Goal: Find contact information: Find contact information

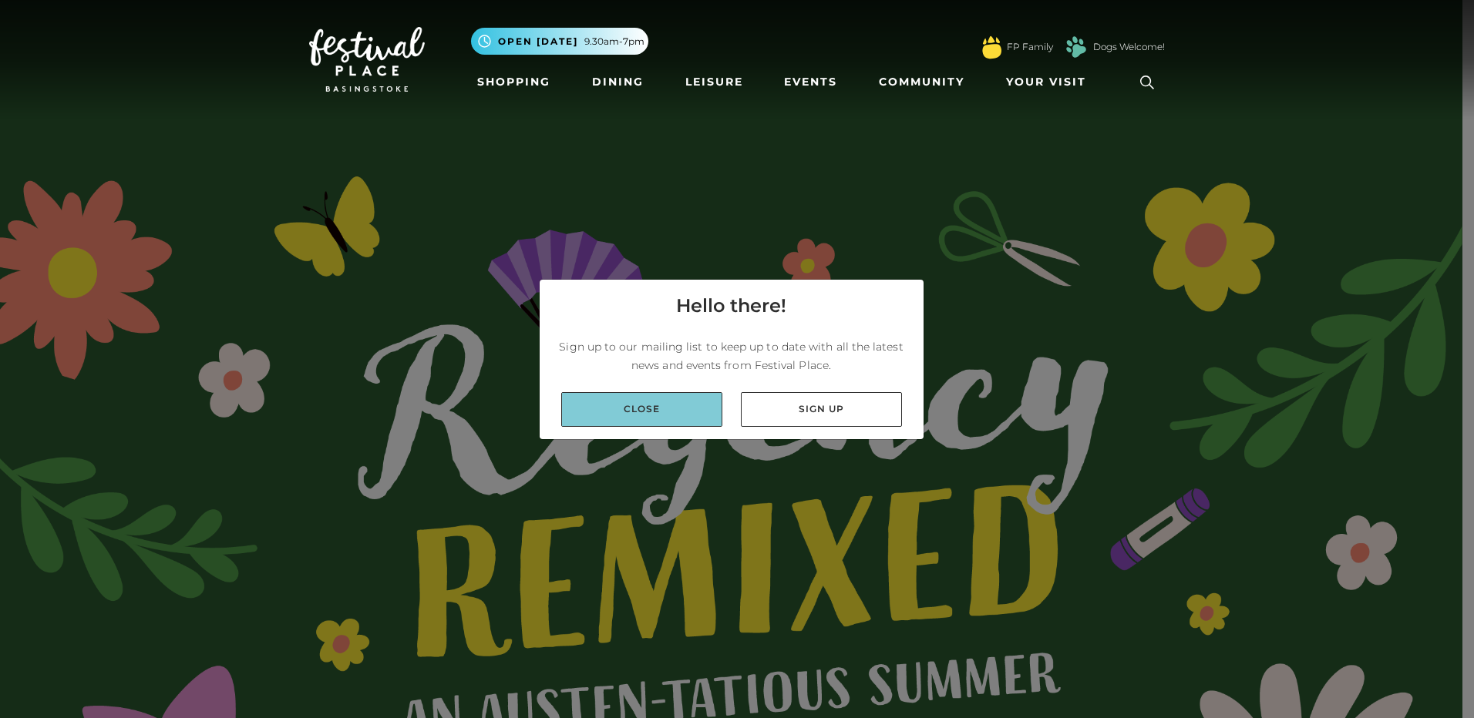
click at [699, 412] on link "Close" at bounding box center [641, 409] width 161 height 35
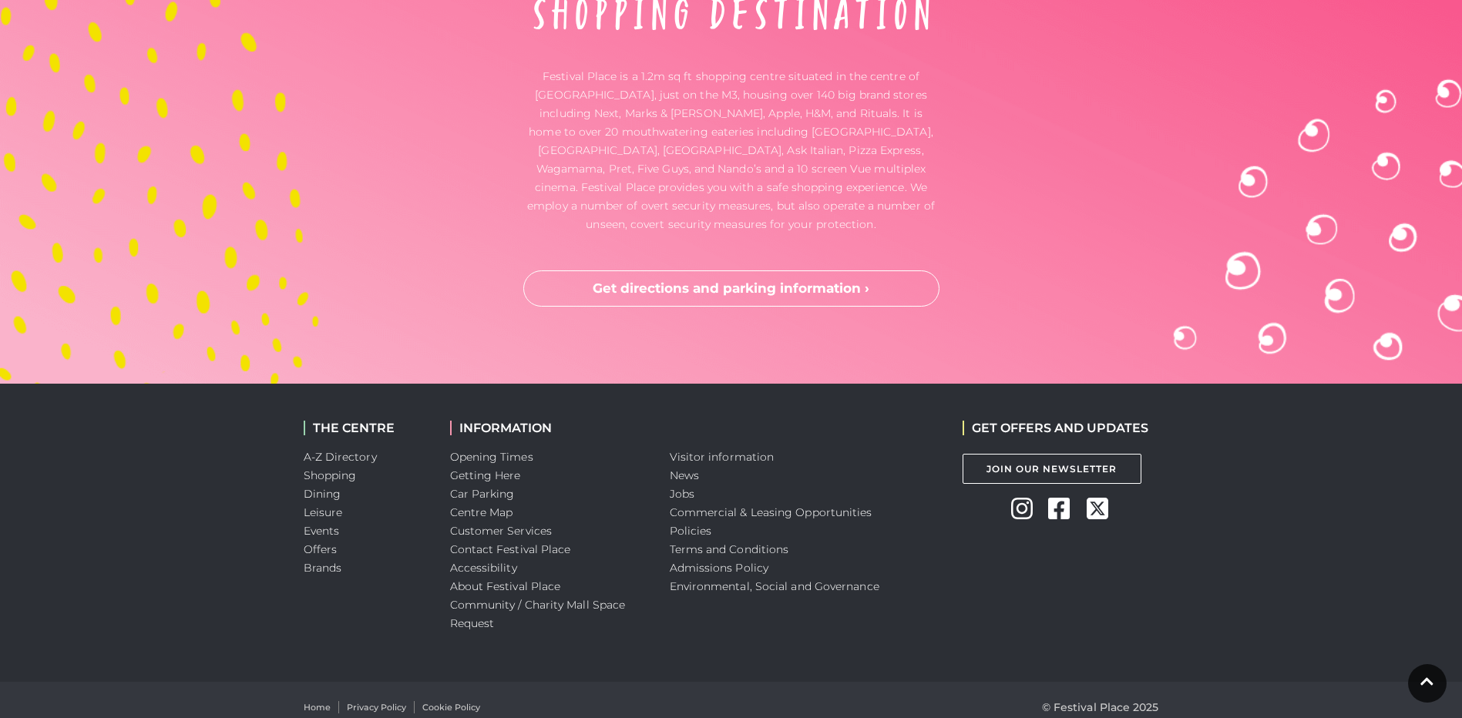
scroll to position [5134, 0]
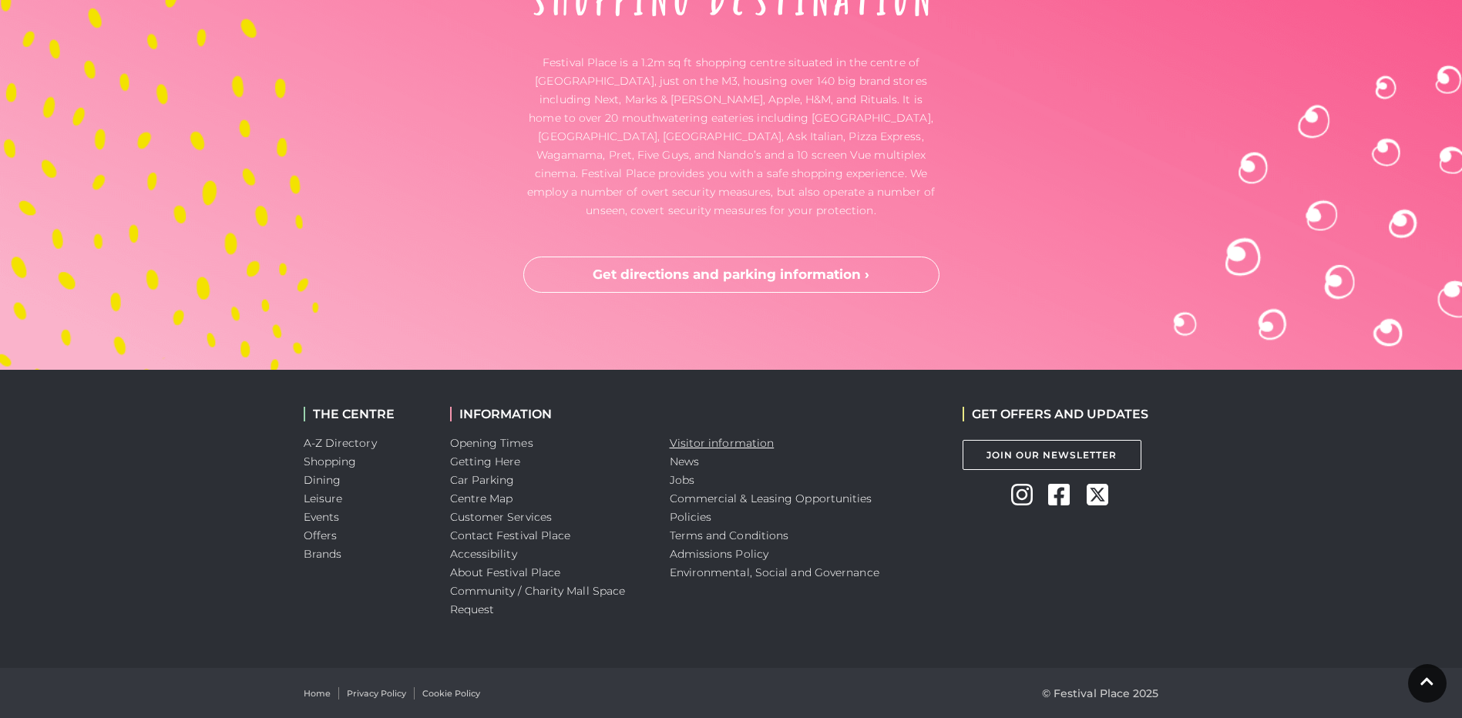
click at [715, 440] on link "Visitor information" at bounding box center [722, 443] width 105 height 14
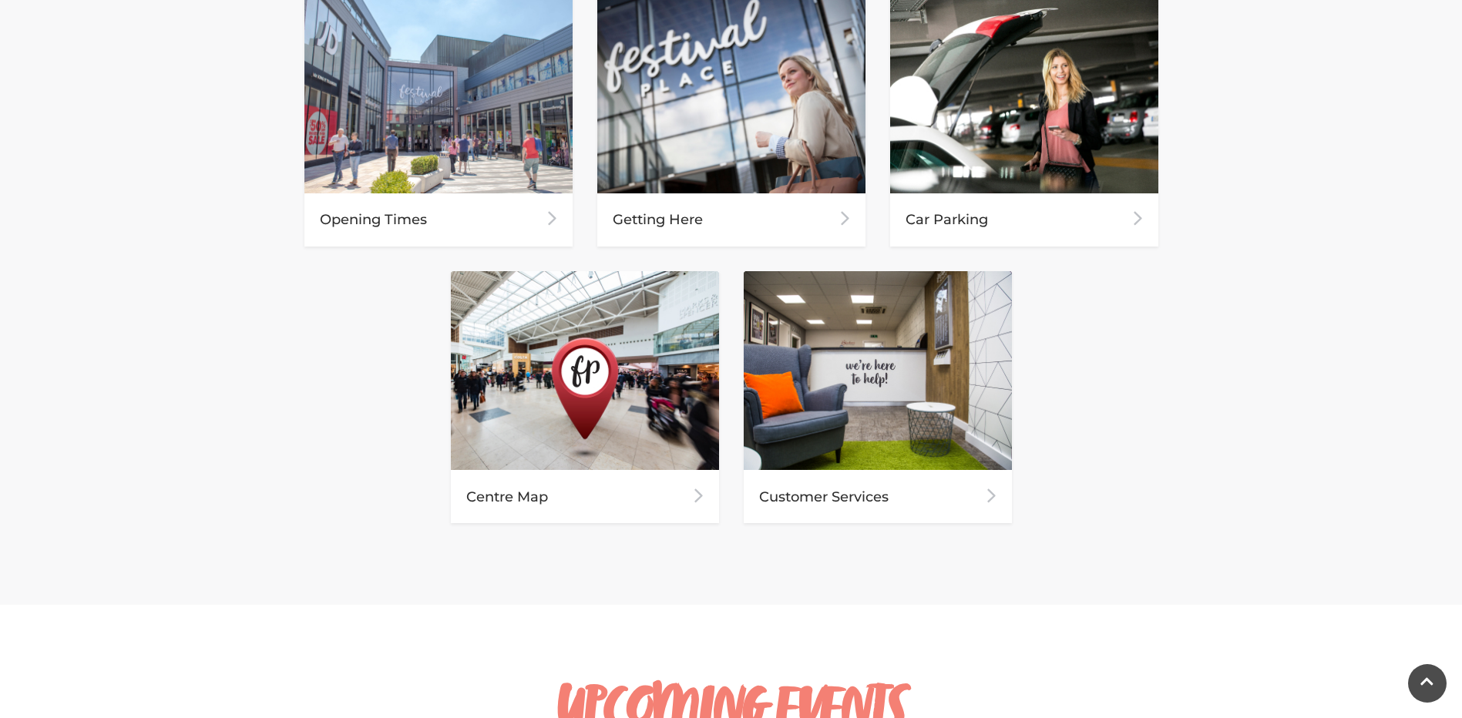
scroll to position [1079, 0]
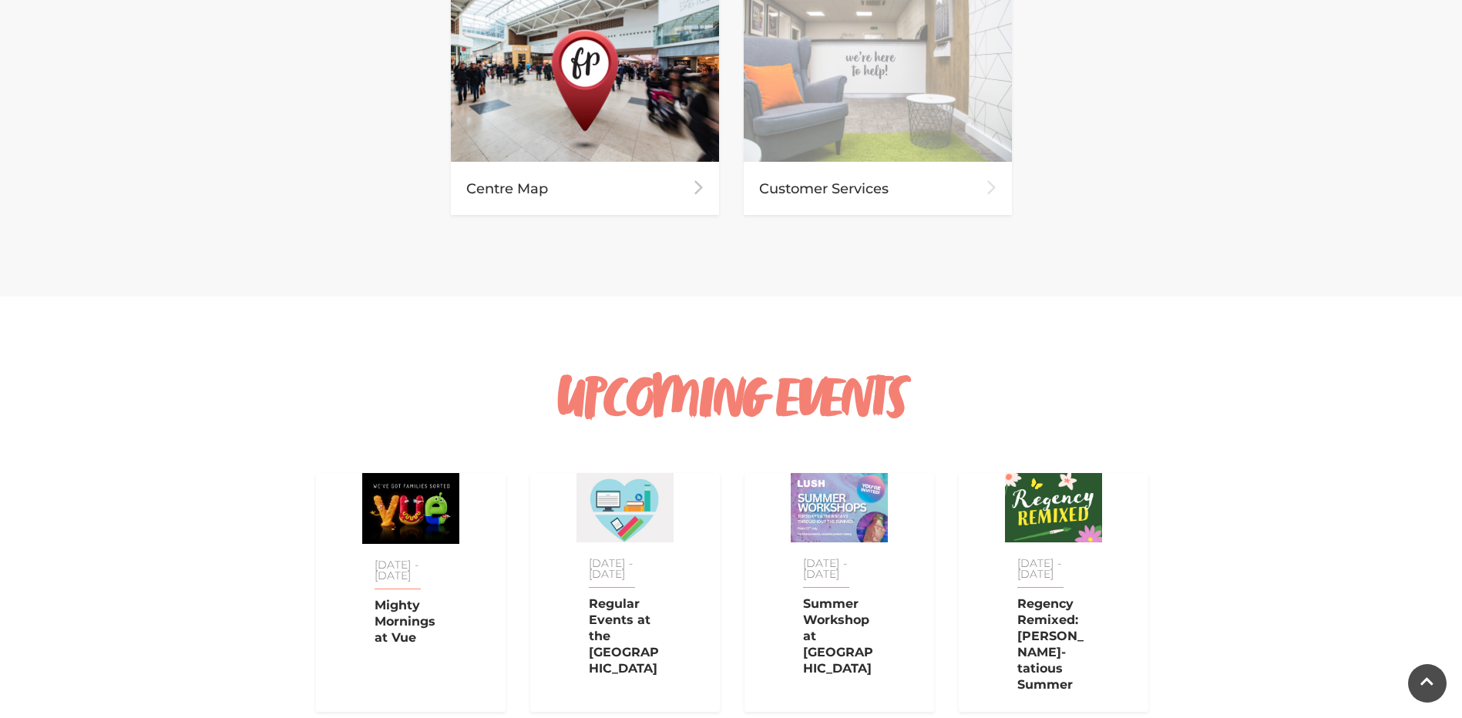
click at [991, 183] on img at bounding box center [992, 188] width 10 height 17
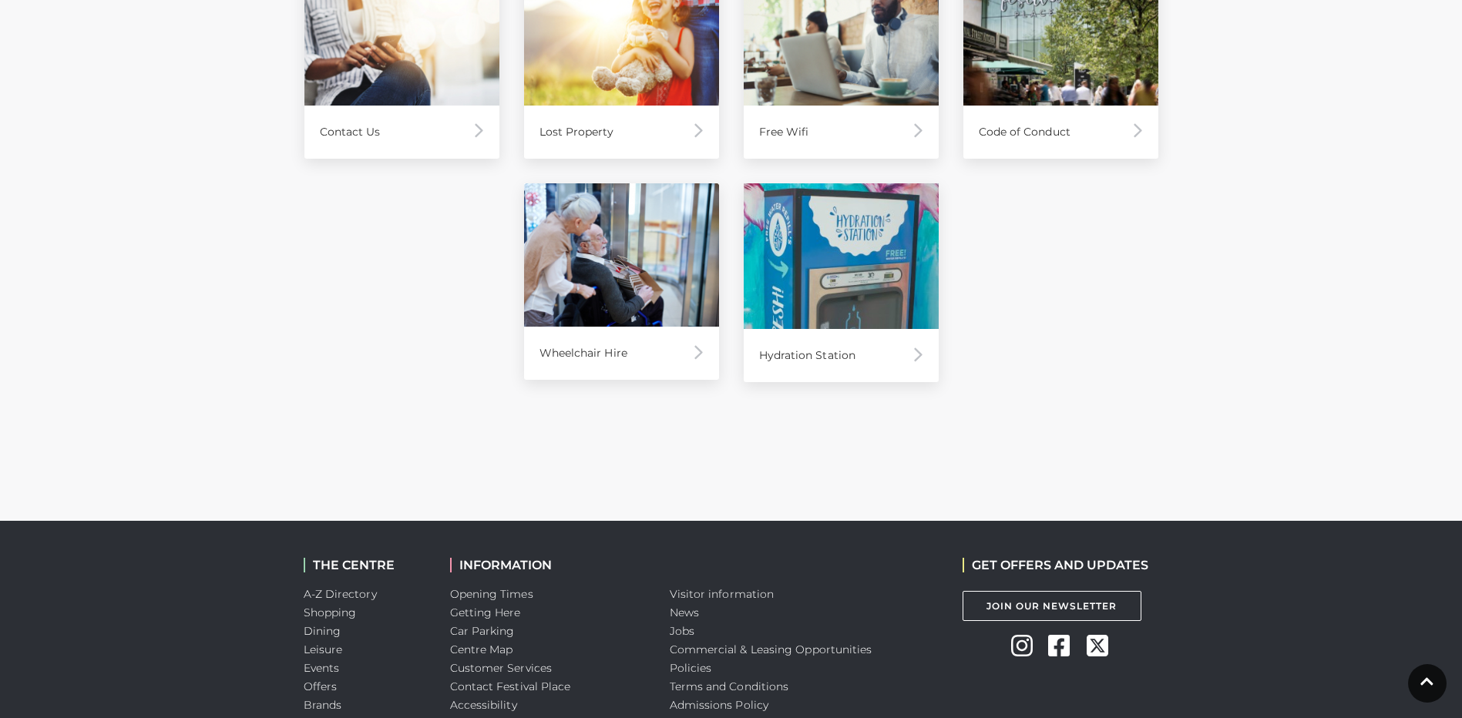
scroll to position [1213, 0]
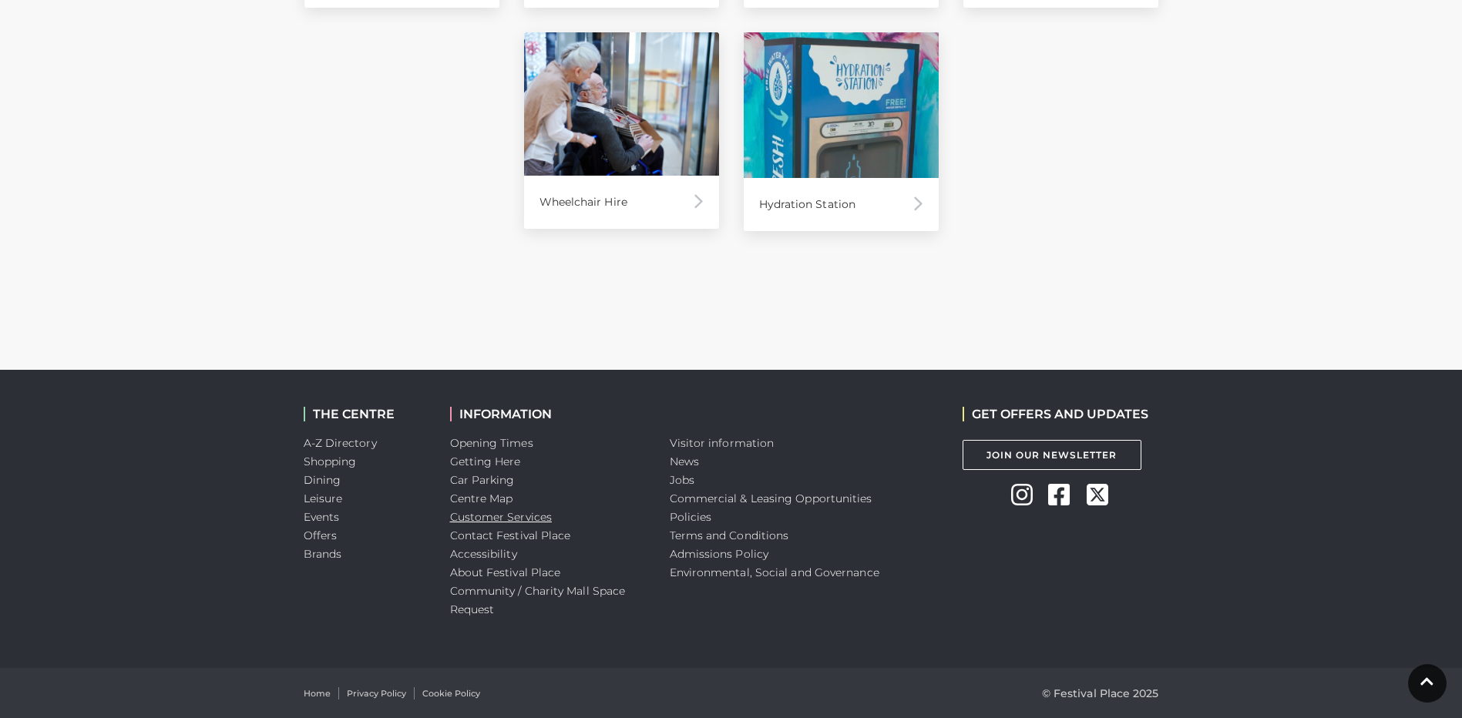
click at [520, 513] on link "Customer Services" at bounding box center [501, 517] width 103 height 14
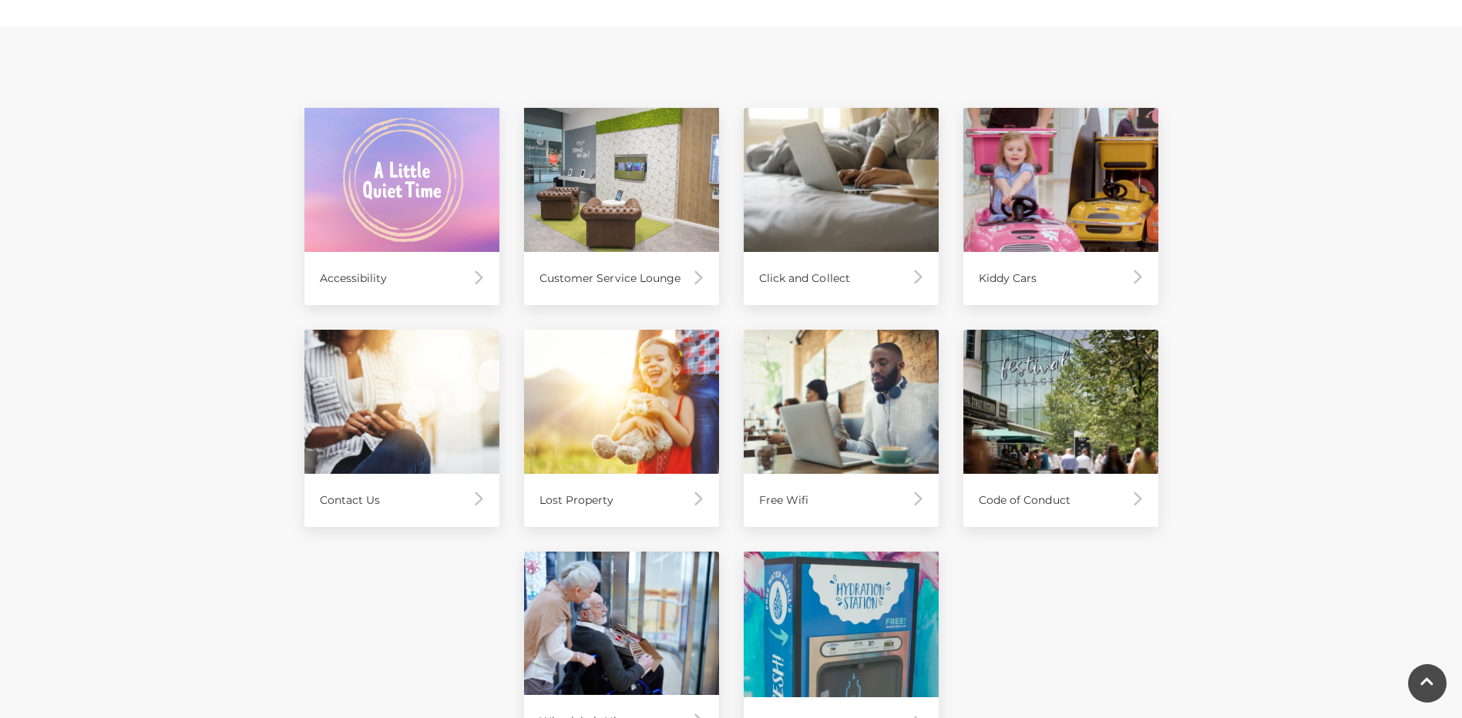
scroll to position [925, 0]
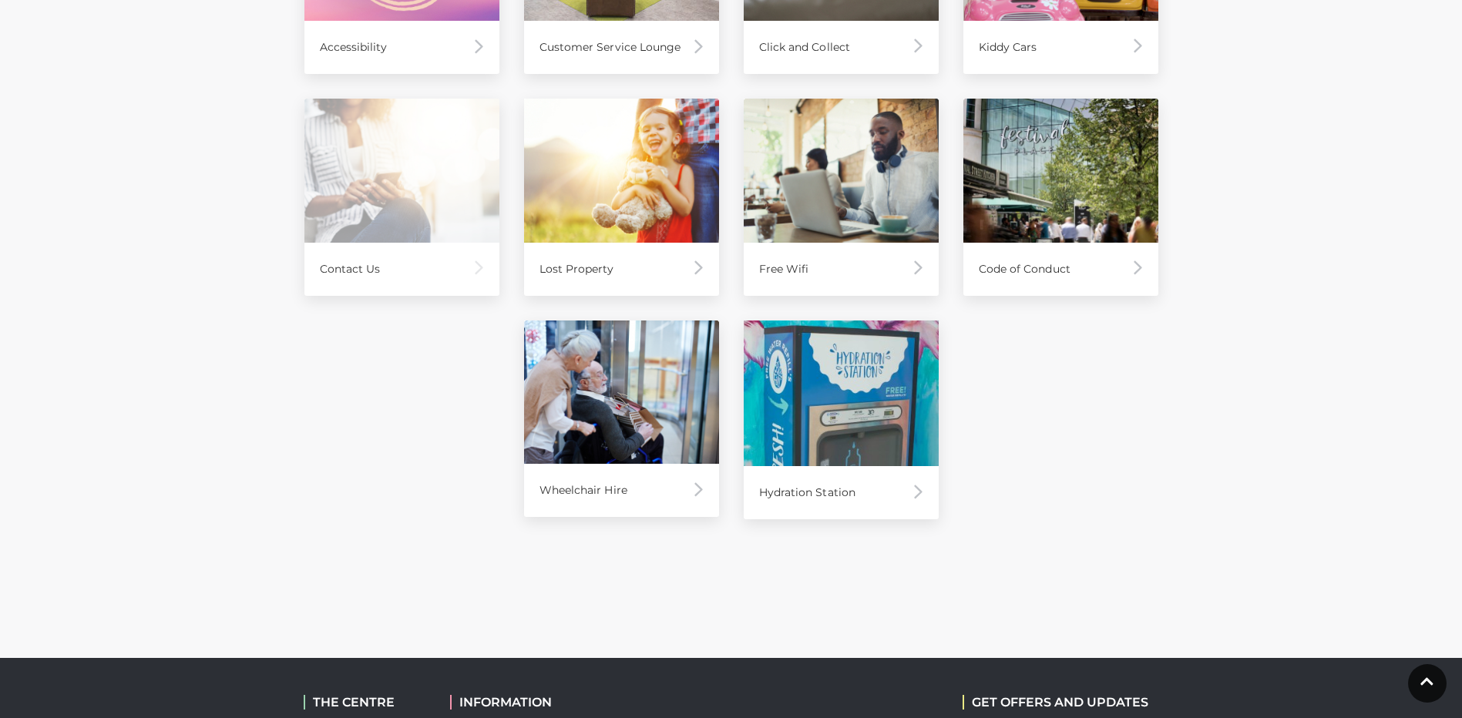
click at [358, 270] on div "Contact Us" at bounding box center [401, 269] width 195 height 53
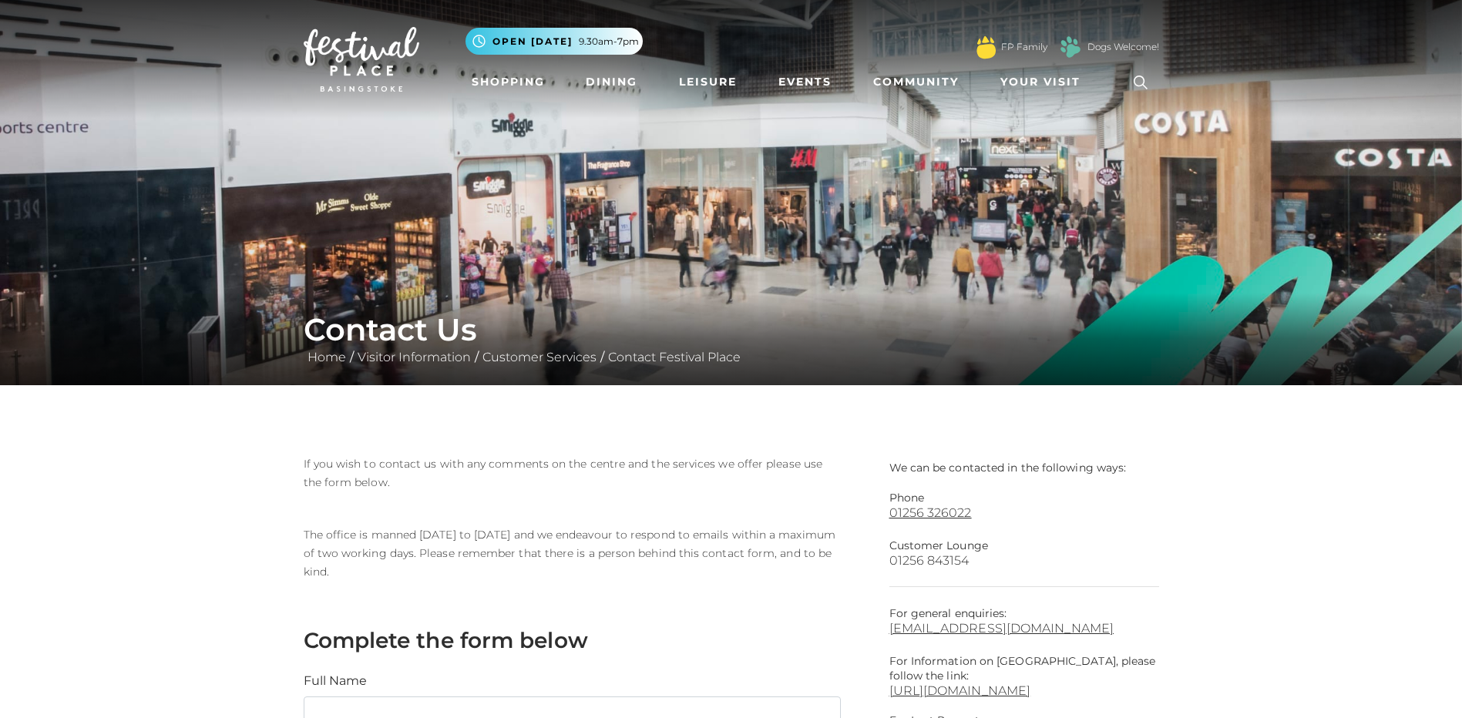
click at [1100, 555] on link "01256 843154" at bounding box center [1024, 560] width 270 height 15
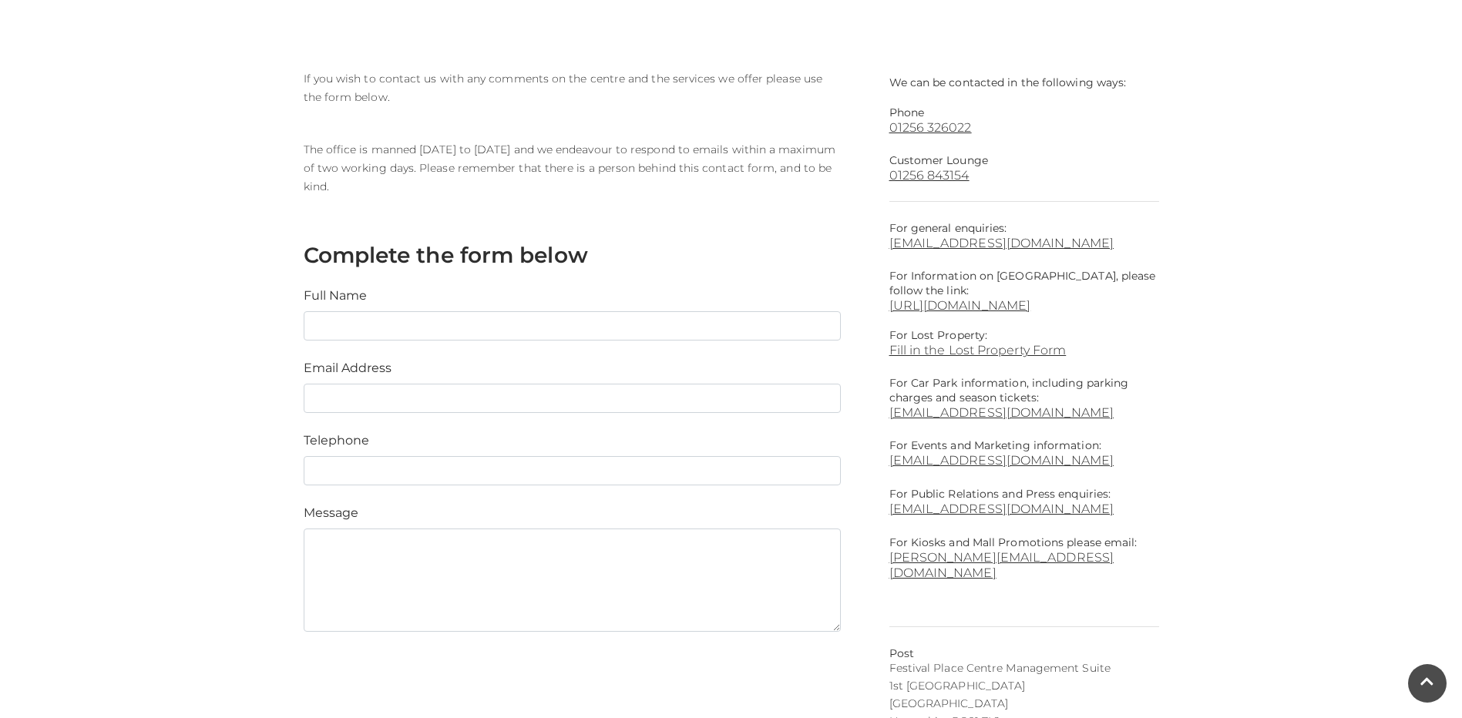
scroll to position [771, 0]
